Goal: Task Accomplishment & Management: Use online tool/utility

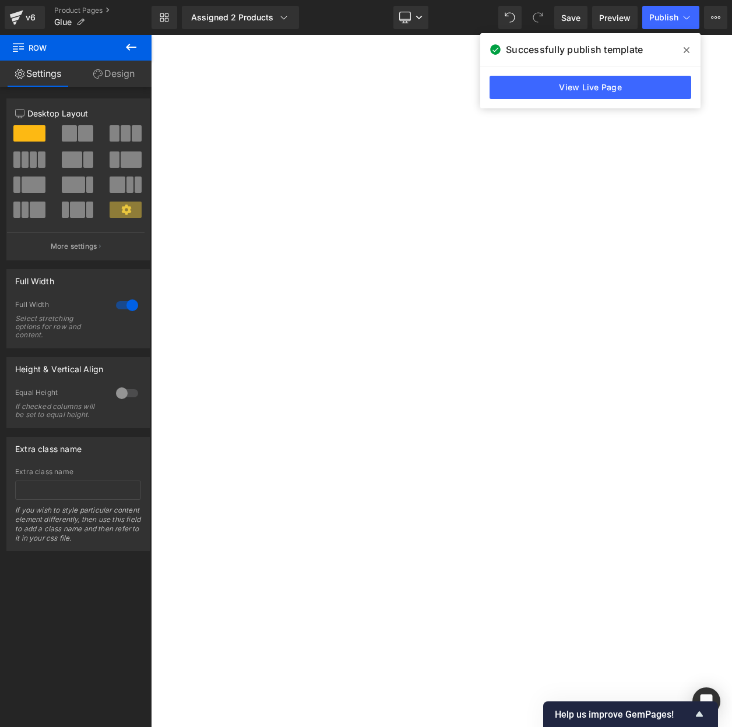
click at [16, 12] on icon at bounding box center [16, 17] width 14 height 29
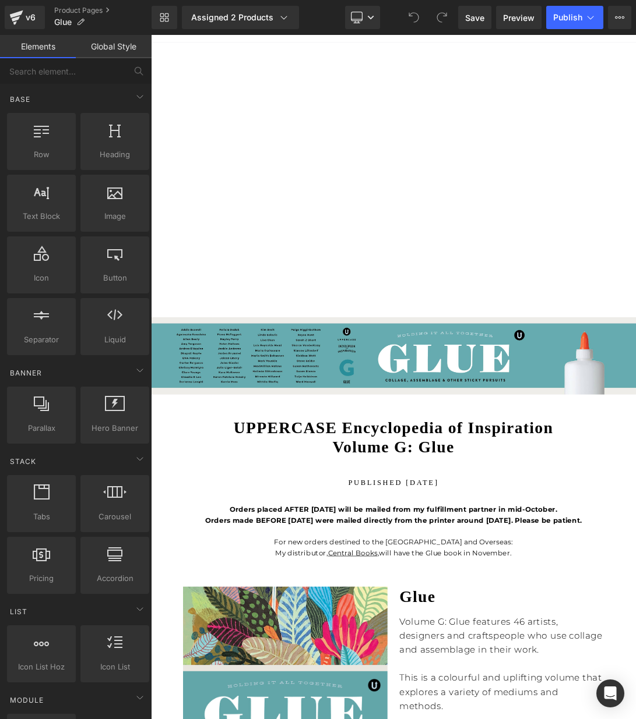
scroll to position [142, 0]
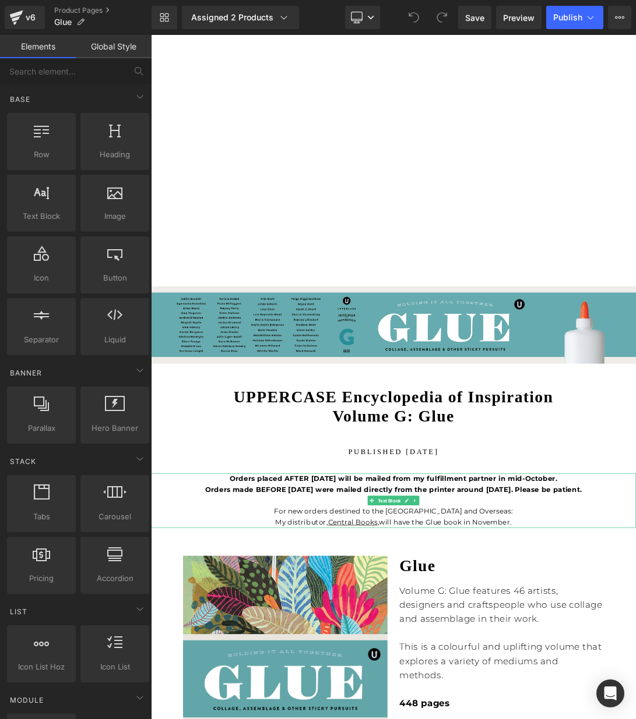
click at [635, 694] on p "Orders placed AFTER Sept 17 will be mailed from my fulfillment partner in mid-O…" at bounding box center [503, 688] width 705 height 31
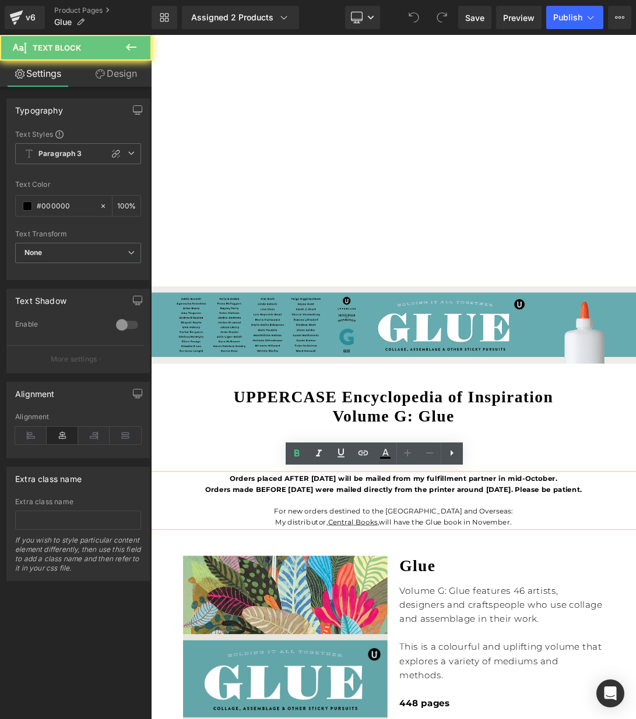
click at [635, 694] on p "Orders placed AFTER Sept 17 will be mailed from my fulfillment partner in mid-O…" at bounding box center [503, 688] width 705 height 31
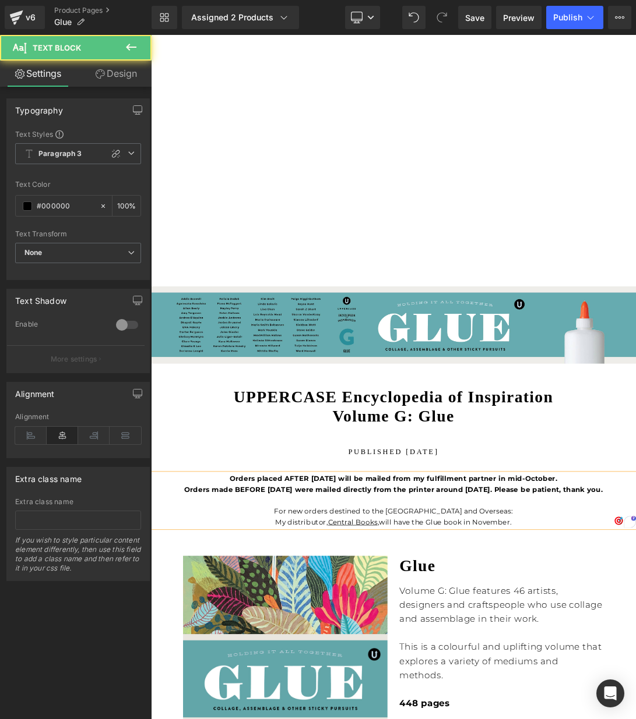
drag, startPoint x: 263, startPoint y: 679, endPoint x: 838, endPoint y: 679, distance: 575.0
click at [635, 679] on p "Orders placed AFTER Sept 17 will be mailed from my fulfillment partner in mid-O…" at bounding box center [503, 688] width 705 height 31
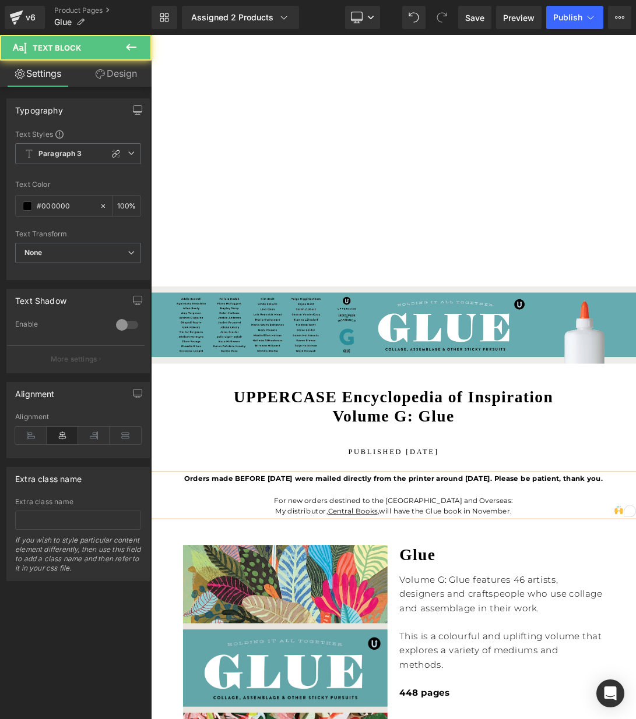
click at [635, 679] on p "Orders made BEFORE Sept 17 were mailed directly from the printer around October…" at bounding box center [503, 681] width 705 height 16
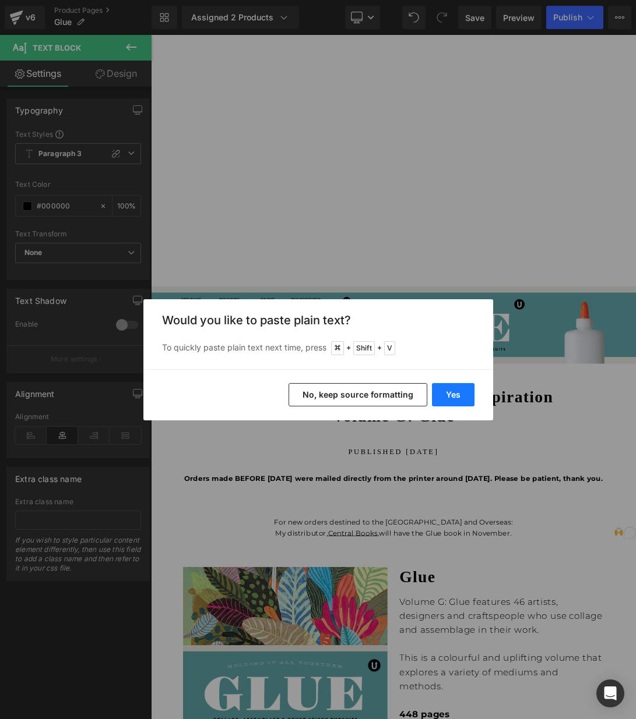
click at [446, 392] on button "Yes" at bounding box center [453, 394] width 43 height 23
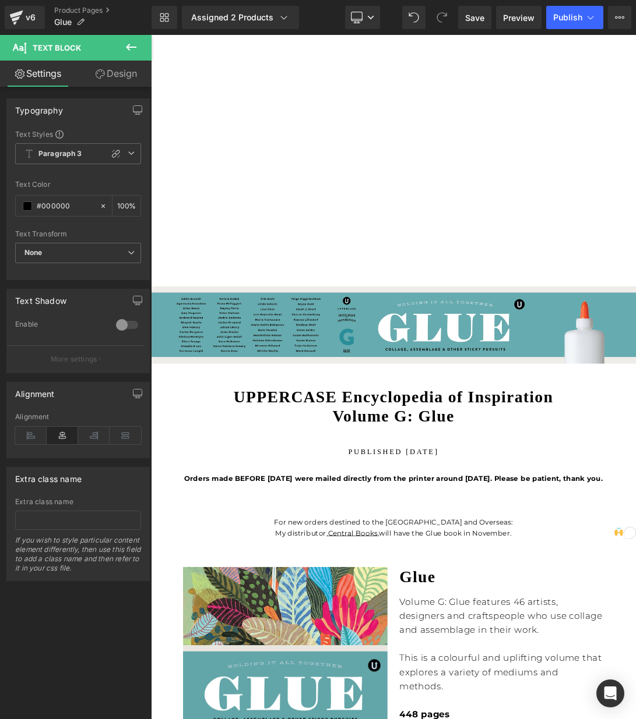
scroll to position [139, 0]
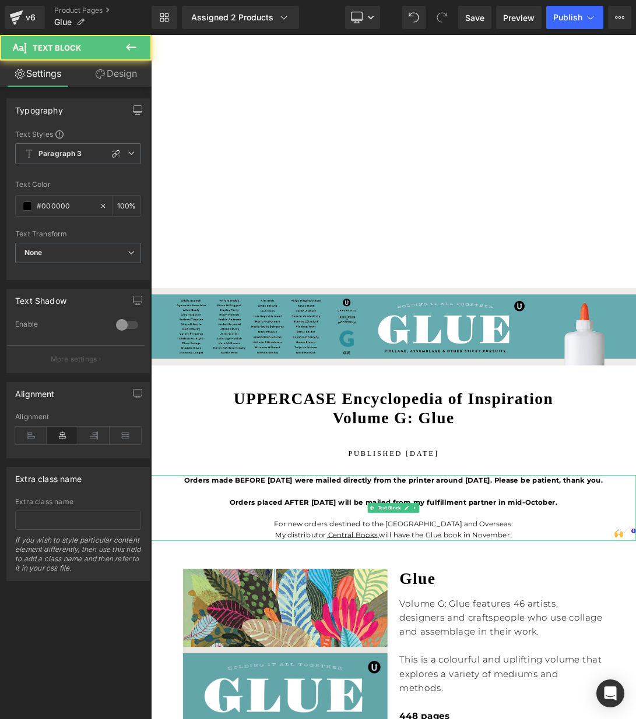
click at [375, 698] on p "Orders made BEFORE Sept 17 were mailed directly from the printer around October…" at bounding box center [503, 699] width 705 height 48
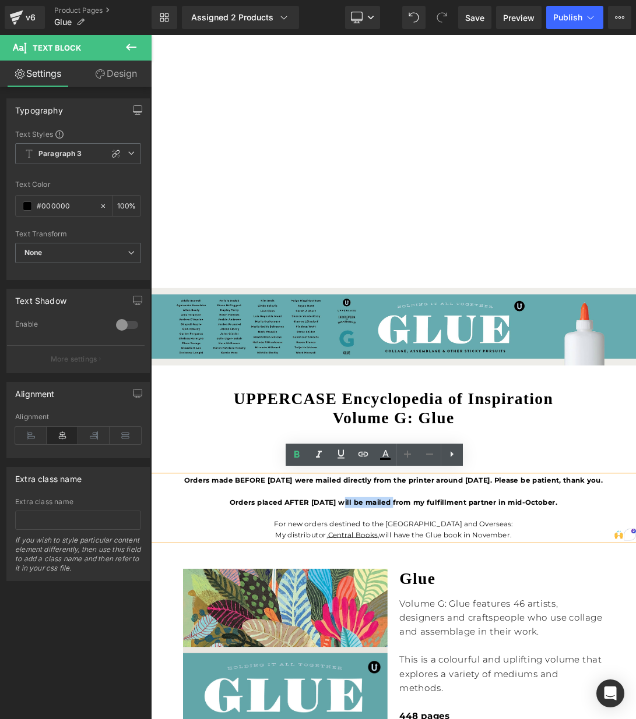
drag, startPoint x: 425, startPoint y: 713, endPoint x: 499, endPoint y: 711, distance: 74.0
click at [499, 711] on strong "Orders made BEFORE Sept 17 were mailed directly from the printer around October…" at bounding box center [504, 698] width 608 height 43
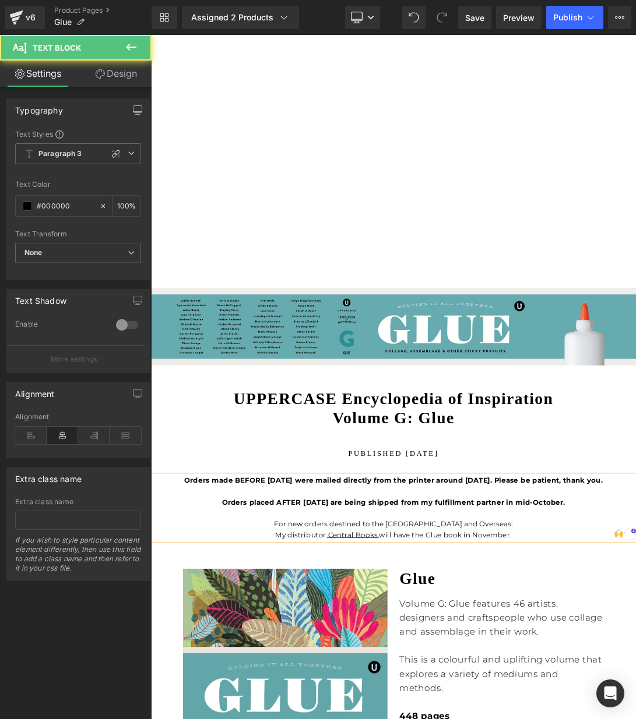
click at [635, 698] on p "Orders made BEFORE Sept 17 were mailed directly from the printer around October…" at bounding box center [503, 699] width 705 height 48
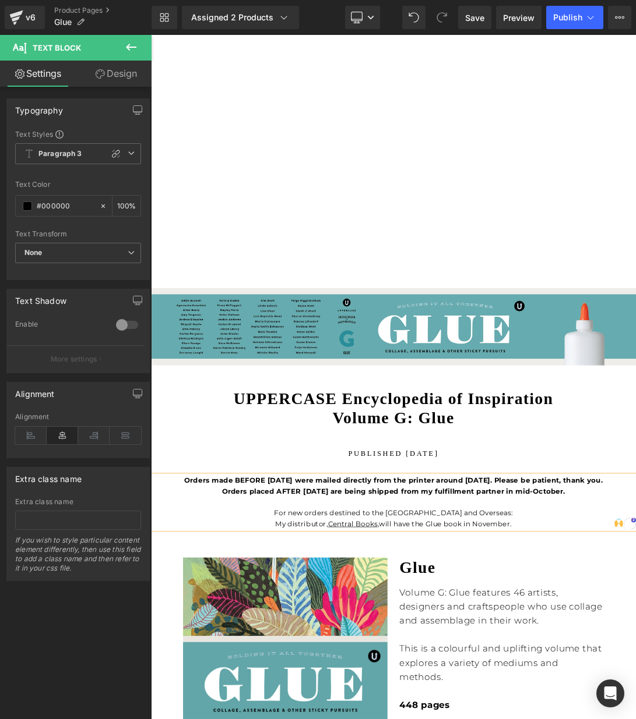
click at [635, 696] on p "Orders made BEFORE Sept 17 were mailed directly from the printer around October…" at bounding box center [503, 690] width 705 height 31
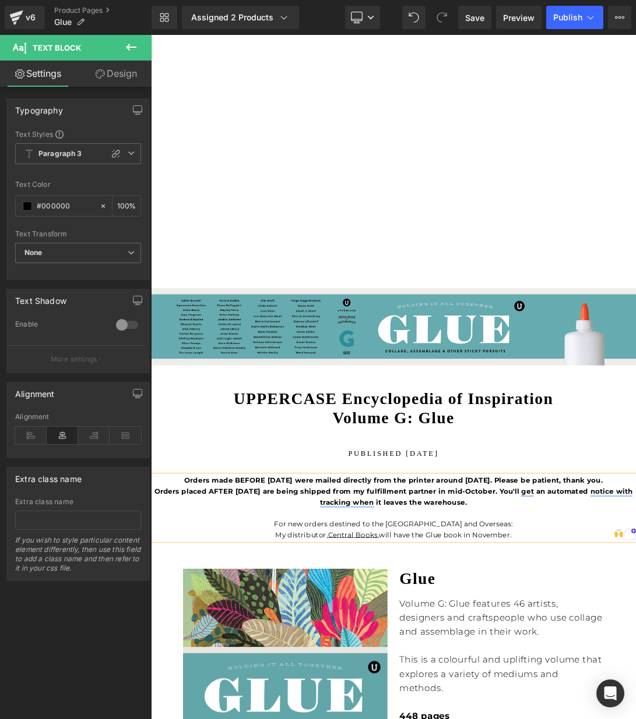
drag, startPoint x: 157, startPoint y: 696, endPoint x: 166, endPoint y: 704, distance: 12.4
click at [157, 696] on strong "Orders made BEFORE Sept 17 were mailed directly from the printer around October…" at bounding box center [504, 698] width 696 height 43
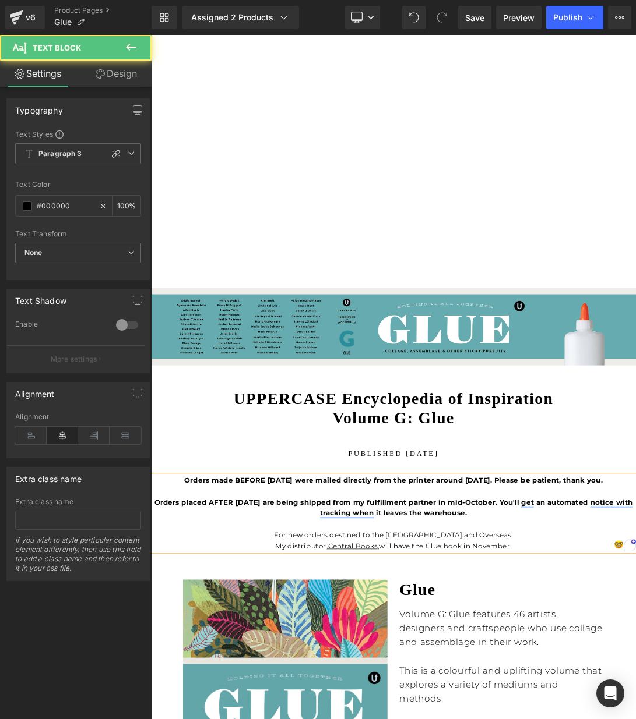
click at [635, 680] on strong "Orders made BEFORE Sept 17 were mailed directly from the printer around October…" at bounding box center [504, 706] width 696 height 59
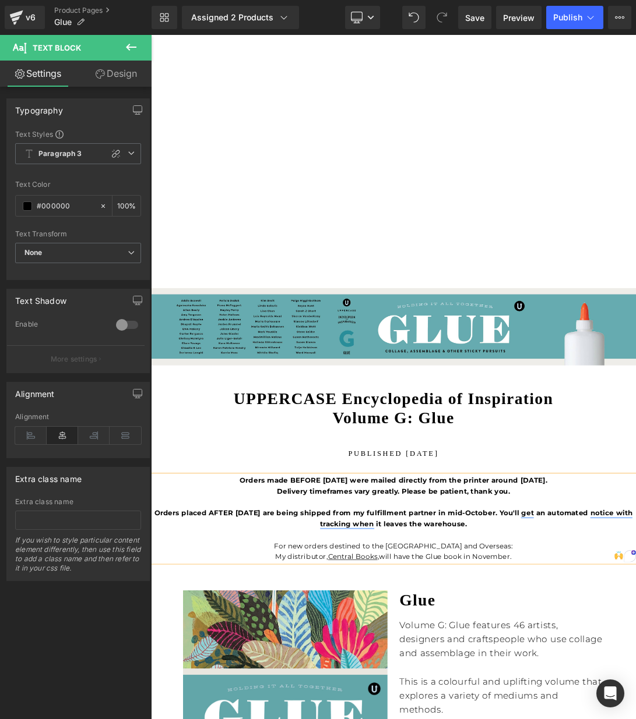
click at [525, 693] on strong "Orders made BEFORE Sept 17 were mailed directly from the printer around October…" at bounding box center [504, 714] width 696 height 75
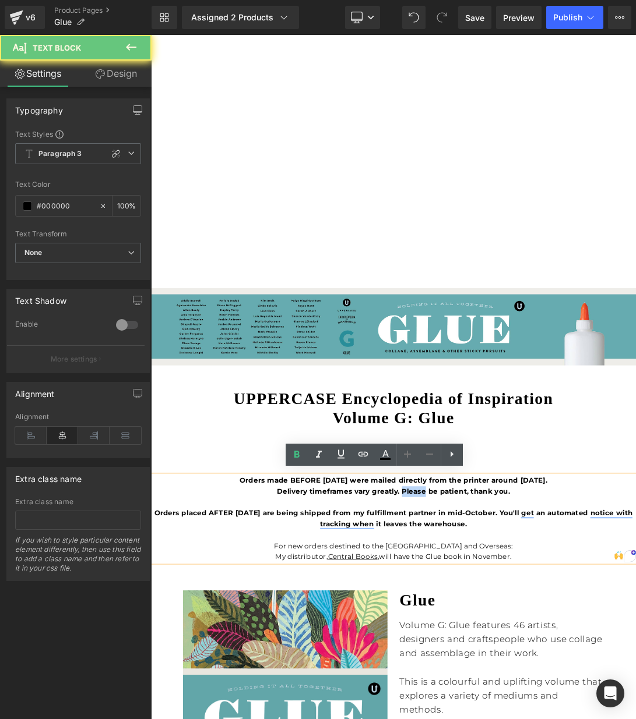
click at [525, 693] on strong "Orders made BEFORE Sept 17 were mailed directly from the printer around October…" at bounding box center [504, 714] width 696 height 75
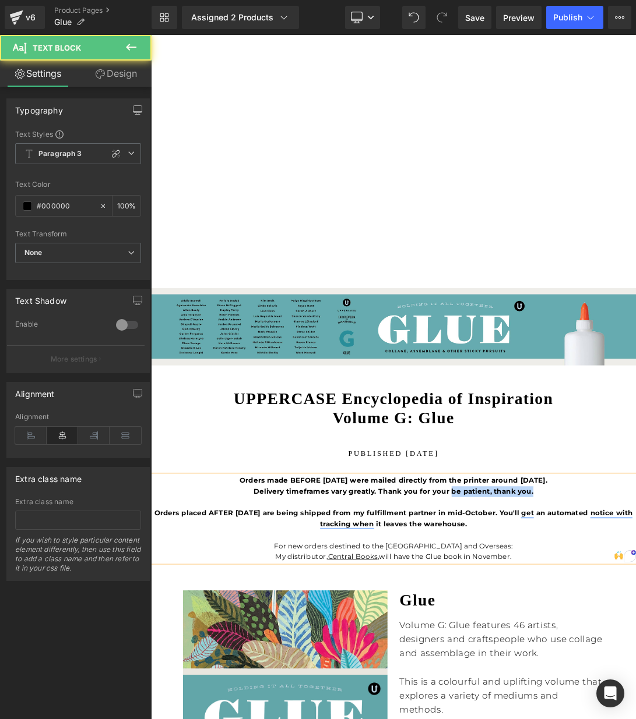
drag, startPoint x: 688, startPoint y: 694, endPoint x: 588, endPoint y: 696, distance: 99.6
click at [588, 696] on p "Orders made BEFORE Sept 17 were mailed directly from the printer around October…" at bounding box center [503, 714] width 705 height 79
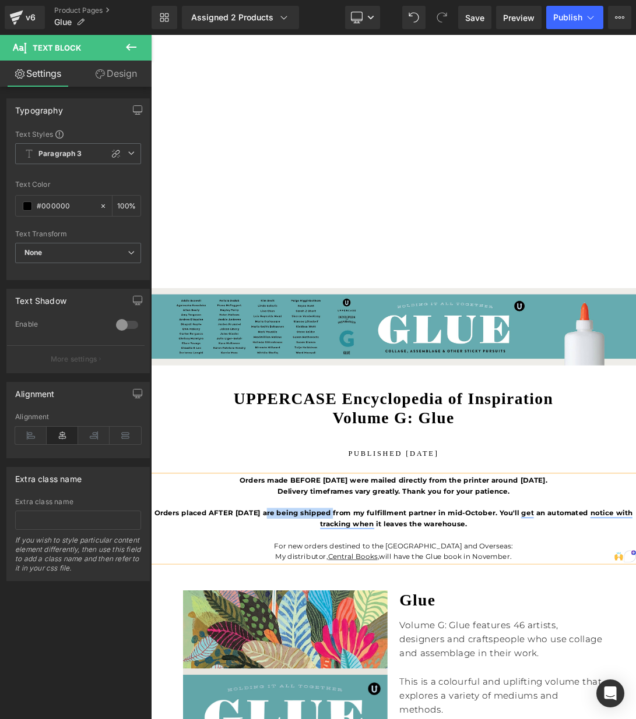
drag, startPoint x: 316, startPoint y: 729, endPoint x: 412, endPoint y: 729, distance: 96.1
click at [412, 719] on strong "Orders made BEFORE Sept 17 were mailed directly from the printer around October…" at bounding box center [504, 714] width 696 height 75
click at [635, 719] on strong "Orders made BEFORE Sept 17 were mailed directly from the printer around October…" at bounding box center [503, 714] width 661 height 75
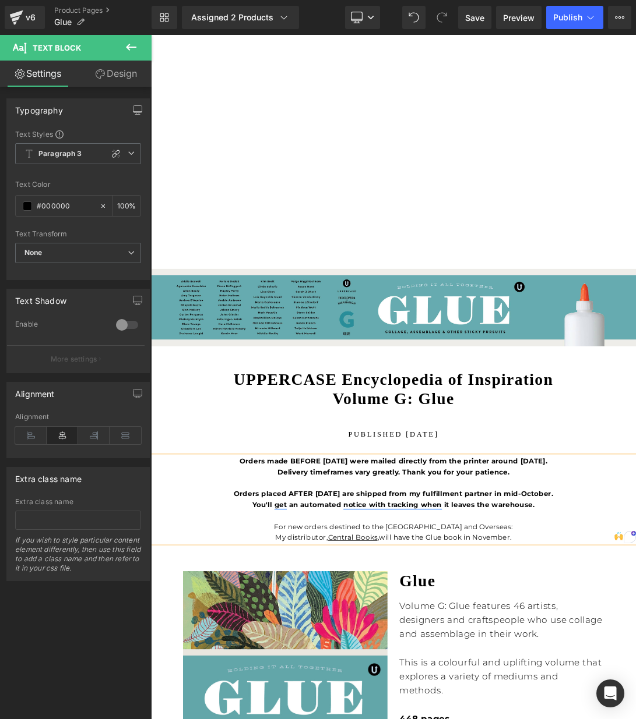
scroll to position [177, 0]
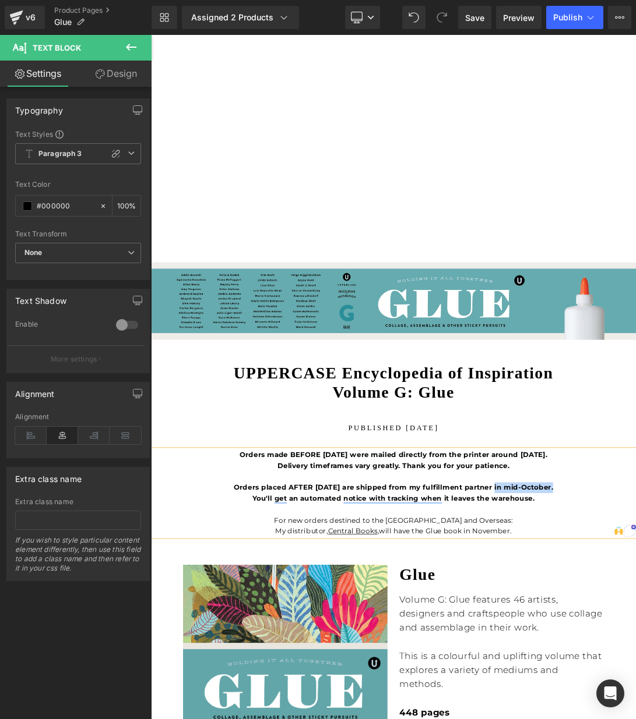
drag, startPoint x: 645, startPoint y: 690, endPoint x: 731, endPoint y: 688, distance: 85.7
click at [635, 688] on strong "Orders made BEFORE Sept 17 were mailed directly from the printer around October…" at bounding box center [503, 677] width 464 height 75
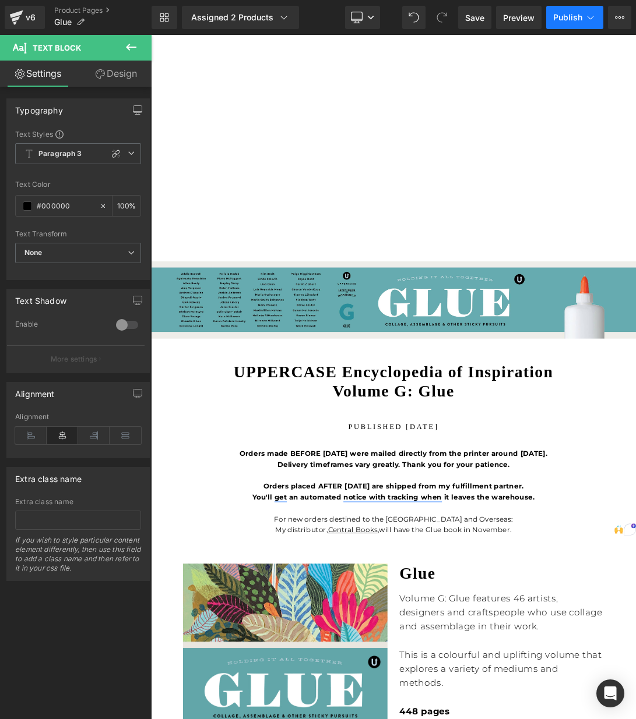
click at [563, 12] on button "Publish" at bounding box center [574, 17] width 57 height 23
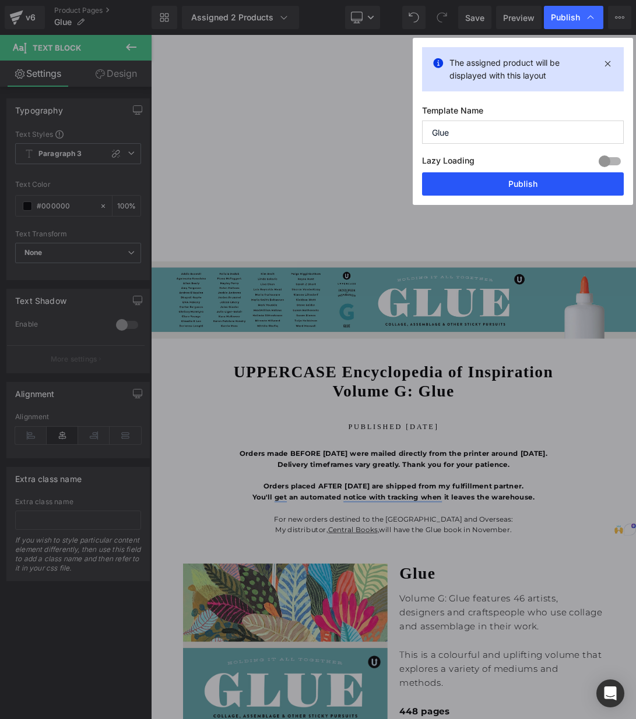
click at [539, 182] on button "Publish" at bounding box center [523, 183] width 202 height 23
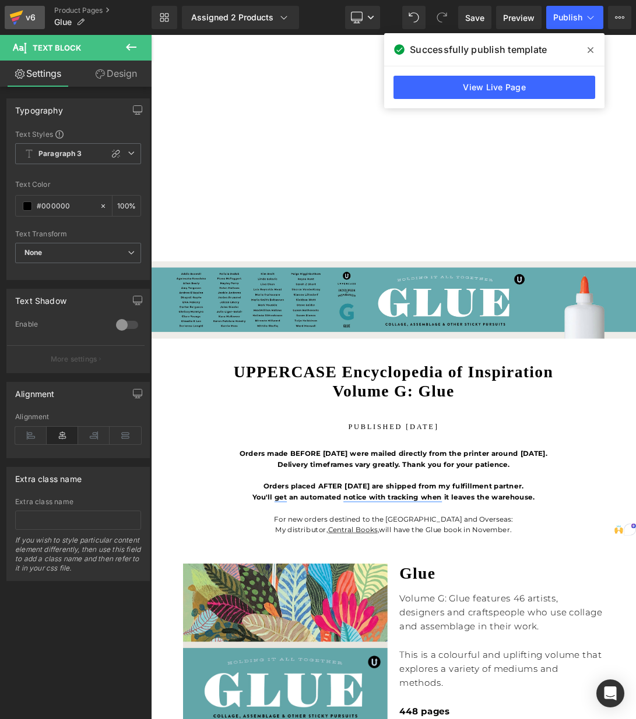
click at [24, 17] on div "v6" at bounding box center [30, 17] width 15 height 15
